Goal: Information Seeking & Learning: Learn about a topic

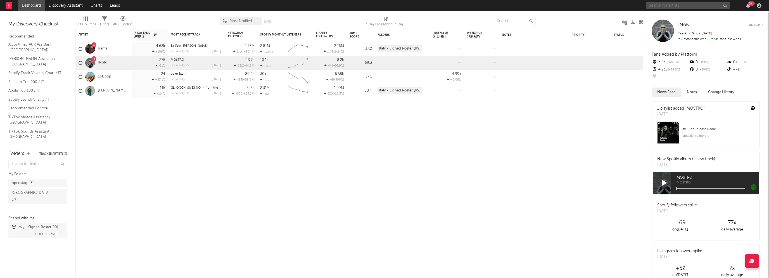
click at [662, 6] on input "text" at bounding box center [688, 5] width 84 height 7
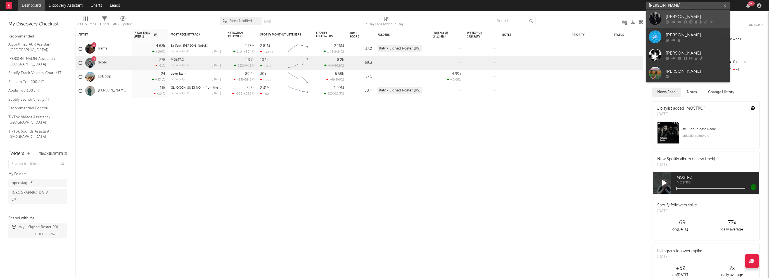
type input "[PERSON_NAME]"
click at [678, 17] on div "[PERSON_NAME]" at bounding box center [695, 16] width 61 height 7
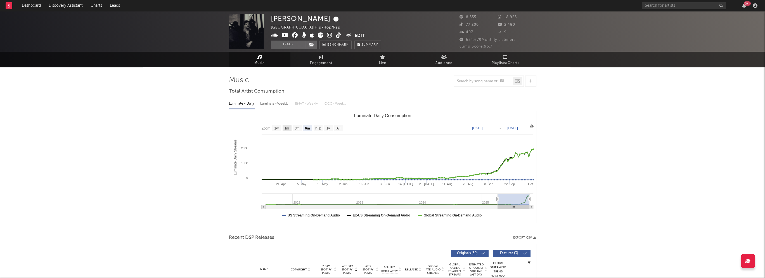
click at [287, 129] on text "1m" at bounding box center [286, 128] width 5 height 4
select select "1m"
type input "[DATE]"
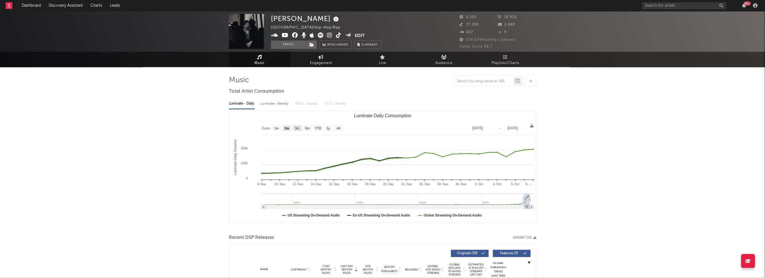
click at [296, 130] on text "3m" at bounding box center [296, 128] width 5 height 4
select select "3m"
type input "[DATE]"
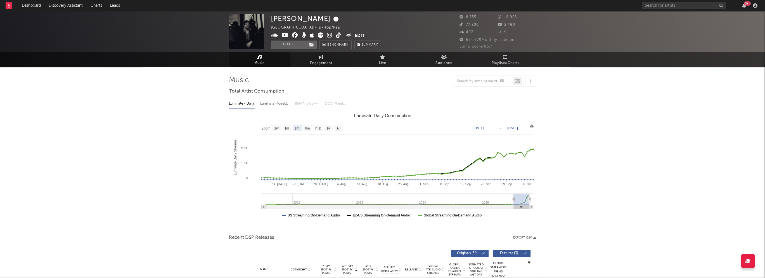
click at [247, 32] on img at bounding box center [246, 31] width 35 height 35
